Goal: Task Accomplishment & Management: Use online tool/utility

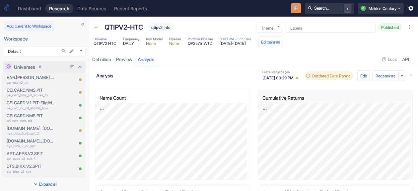
click at [77, 65] on icon at bounding box center [80, 67] width 6 height 6
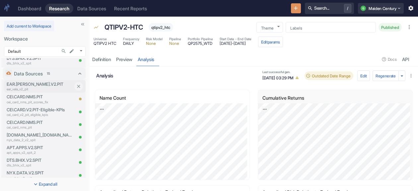
scroll to position [159, 0]
click at [77, 73] on icon at bounding box center [80, 73] width 6 height 6
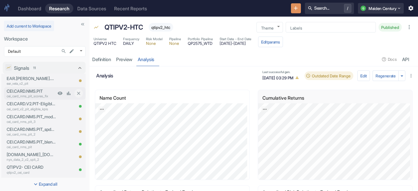
scroll to position [0, 0]
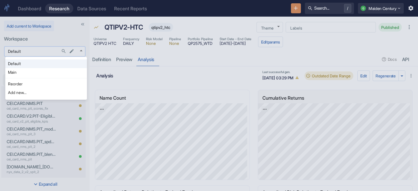
click at [39, 50] on body "Dashboard Research Data Sources Recent Reports Search... / Q Maiden Century Add…" at bounding box center [209, 95] width 418 height 191
click at [34, 70] on li "Main" at bounding box center [46, 72] width 82 height 9
type input "1008"
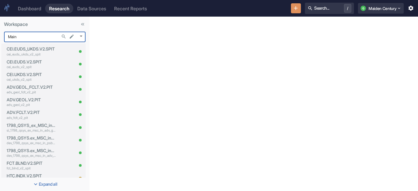
scroll to position [178, 0]
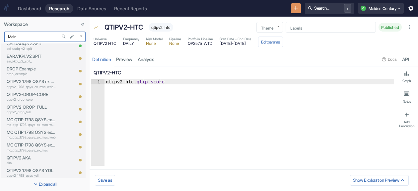
type textarea "x"
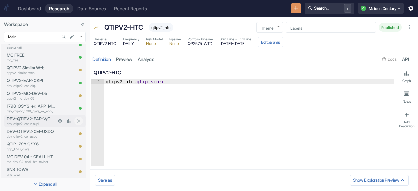
scroll to position [426, 0]
click at [44, 120] on p "DEV-QTIPV2-EAR-V/OKPI" at bounding box center [31, 118] width 49 height 6
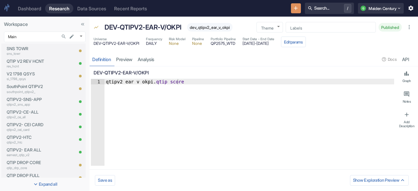
scroll to position [547, 0]
click at [39, 152] on p "QTIPV2- EAR ALL" at bounding box center [31, 149] width 49 height 6
type textarea "x"
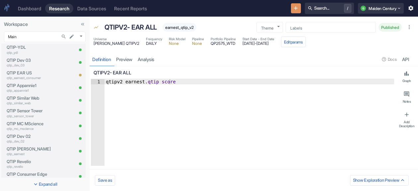
type textarea "x"
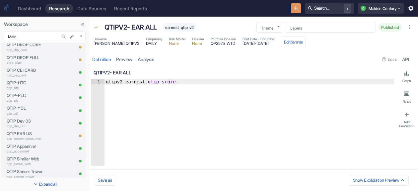
scroll to position [664, 0]
click at [150, 59] on link "analysis" at bounding box center [146, 59] width 22 height 14
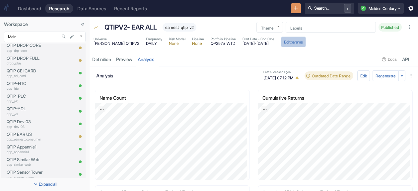
click at [295, 41] on button "Edit params" at bounding box center [293, 41] width 25 height 11
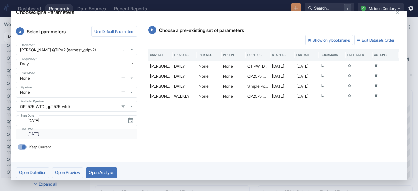
scroll to position [10, 0]
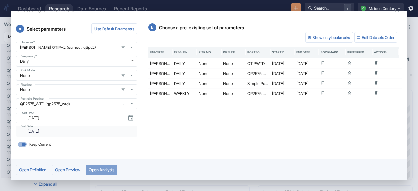
click at [110, 170] on button "Open Analysis" at bounding box center [101, 169] width 31 height 11
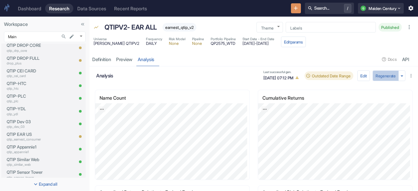
click at [383, 77] on button "Regenerate" at bounding box center [385, 75] width 26 height 11
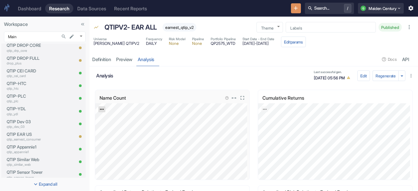
click at [101, 107] on icon "Export; Press ENTER to open" at bounding box center [101, 109] width 5 height 5
click at [120, 128] on link "CSV" at bounding box center [118, 126] width 19 height 7
